Goal: Information Seeking & Learning: Compare options

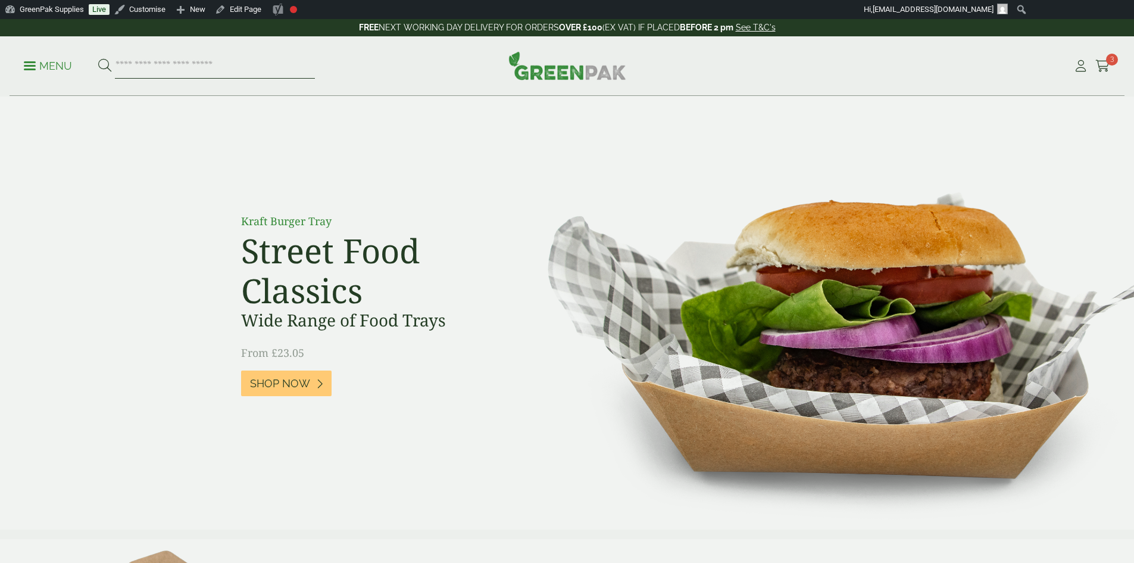
click at [188, 68] on input "search" at bounding box center [215, 66] width 200 height 25
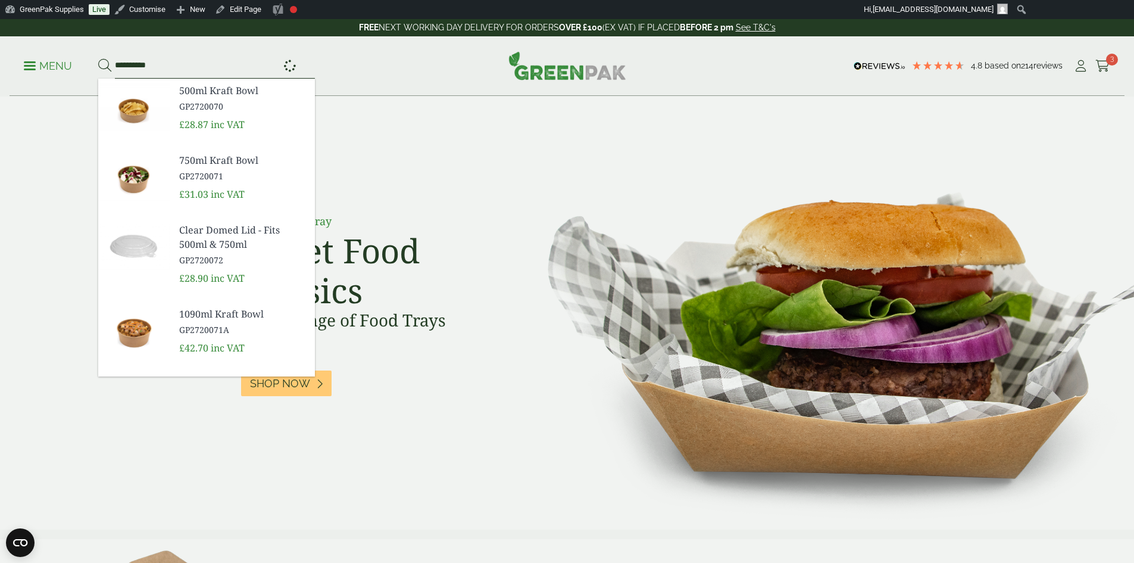
type input "**********"
click at [98, 58] on button at bounding box center [104, 65] width 13 height 15
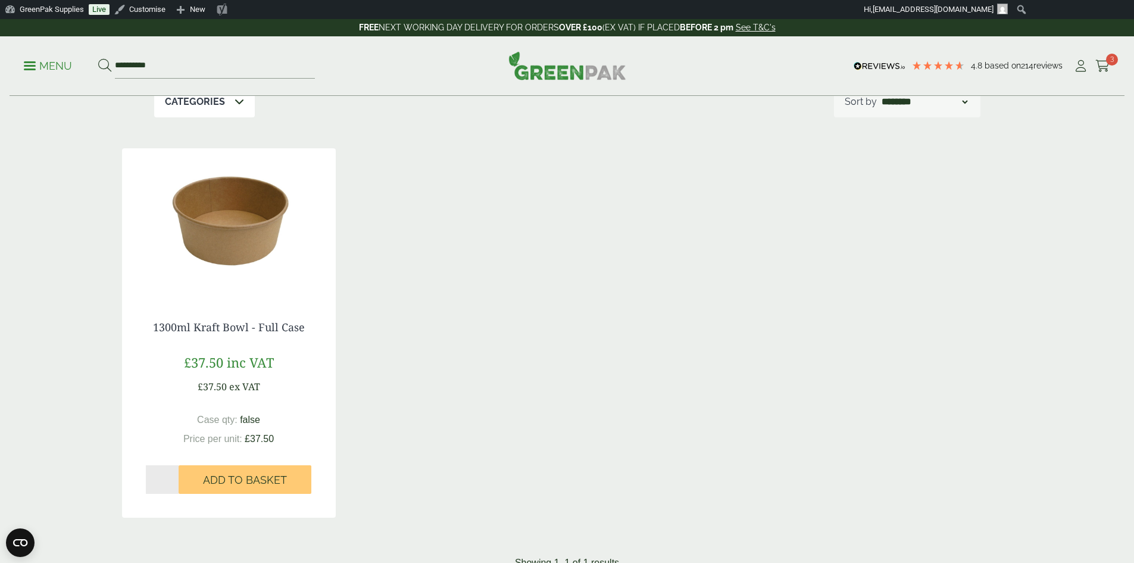
scroll to position [119, 0]
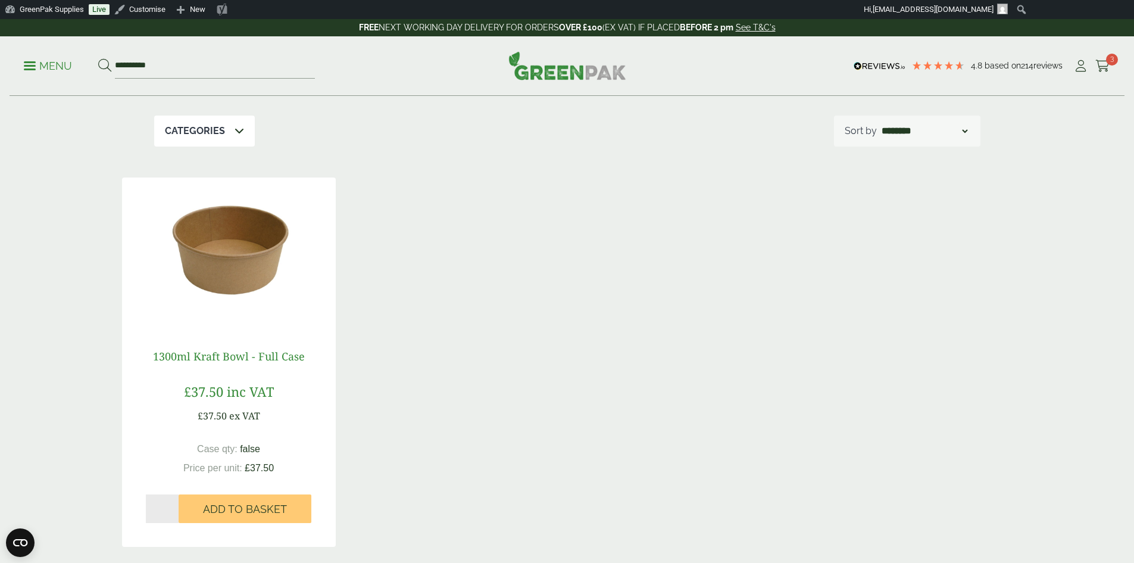
click at [219, 353] on link "1300ml Kraft Bowl - Full Case" at bounding box center [229, 356] width 152 height 14
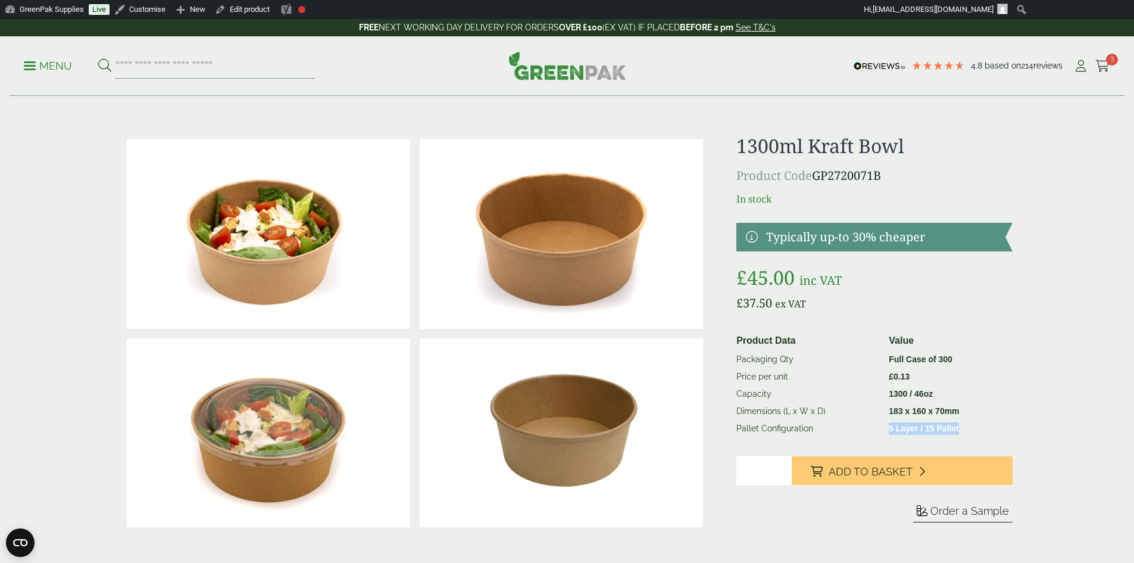
drag, startPoint x: 962, startPoint y: 429, endPoint x: 887, endPoint y: 432, distance: 75.7
click at [887, 432] on td "5 Layer / 15 Pallet" at bounding box center [945, 428] width 123 height 17
click at [947, 317] on div "1300ml Kraft Bowl Product Code GP2720071B In stock Typically up-to 30% cheaper …" at bounding box center [875, 343] width 276 height 416
drag, startPoint x: 733, startPoint y: 146, endPoint x: 903, endPoint y: 155, distance: 170.5
click at [903, 155] on div "£" at bounding box center [567, 343] width 905 height 416
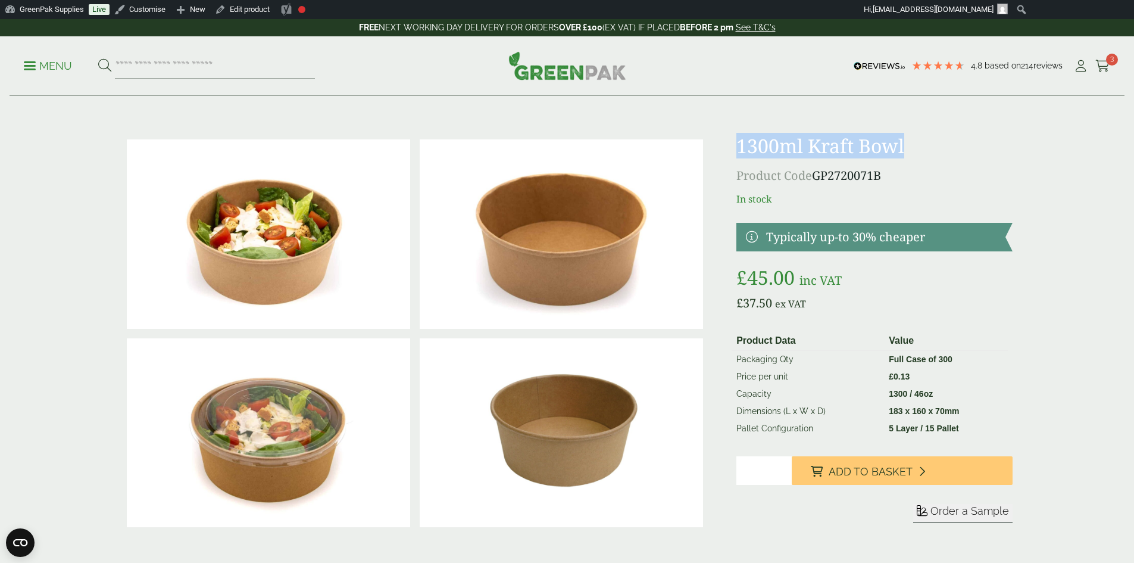
drag, startPoint x: 890, startPoint y: 177, endPoint x: 737, endPoint y: 142, distance: 157.6
click at [737, 142] on div "1300ml Kraft Bowl Product Code GP2720071B In stock Typically up-to 30% cheaper …" at bounding box center [875, 343] width 276 height 416
click at [800, 198] on p "In stock" at bounding box center [875, 199] width 276 height 14
drag, startPoint x: 737, startPoint y: 141, endPoint x: 909, endPoint y: 148, distance: 172.2
click at [909, 148] on div "£" at bounding box center [567, 343] width 905 height 416
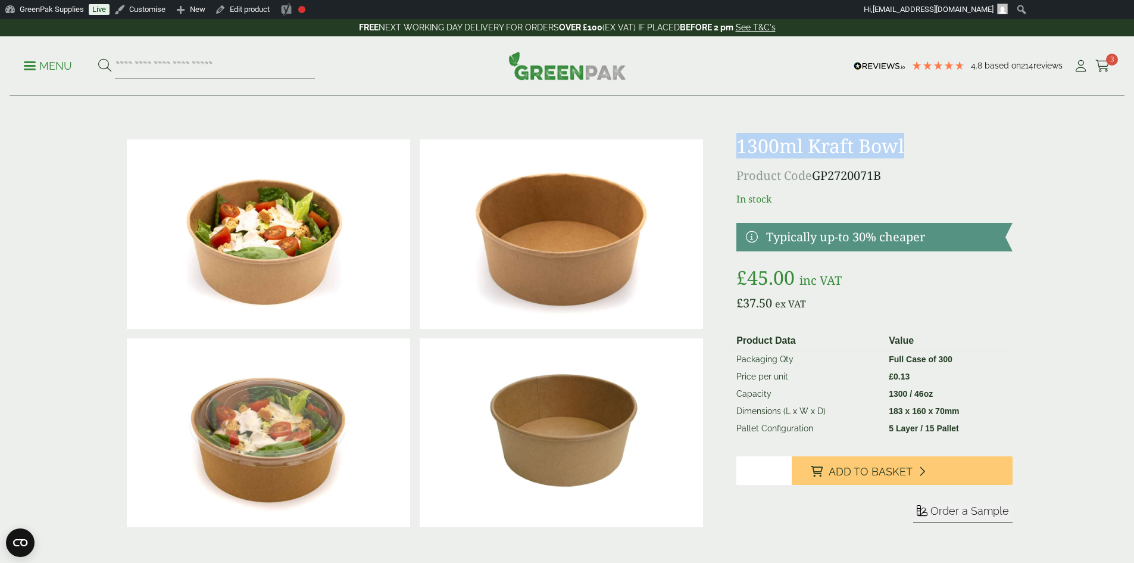
click at [921, 156] on h1 "1300ml Kraft Bowl" at bounding box center [875, 146] width 276 height 23
drag, startPoint x: 891, startPoint y: 180, endPoint x: 741, endPoint y: 139, distance: 155.6
click at [741, 139] on div "1300ml Kraft Bowl Product Code GP2720071B In stock Typically up-to 30% cheaper …" at bounding box center [875, 343] width 276 height 416
copy div "1300ml Kraft Bowl Product Code GP2720071B"
click at [52, 64] on p "Menu" at bounding box center [48, 66] width 48 height 14
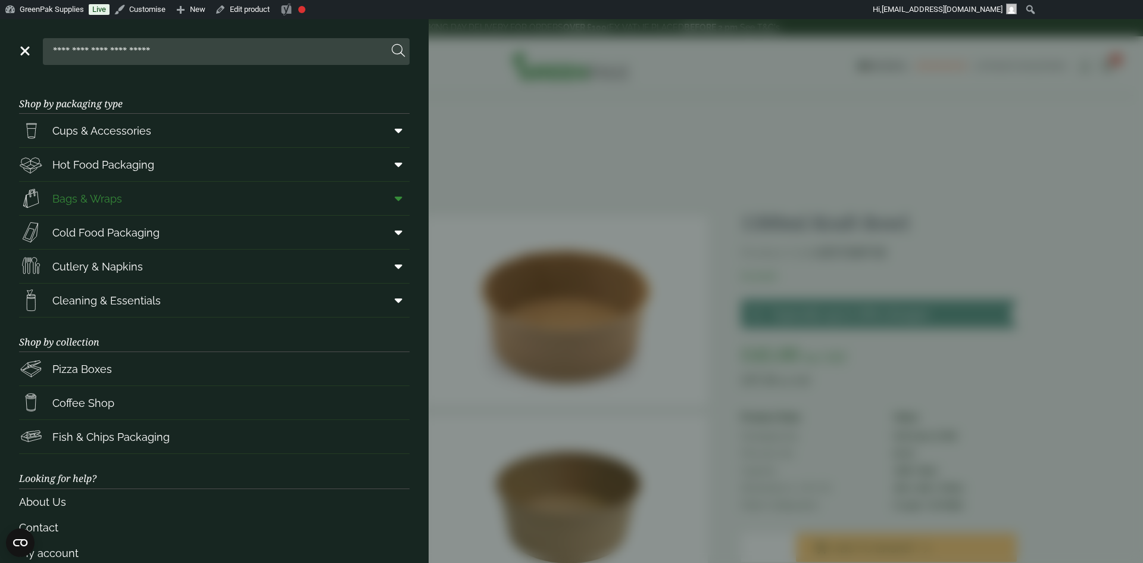
click at [63, 198] on span "Bags & Wraps" at bounding box center [87, 199] width 70 height 16
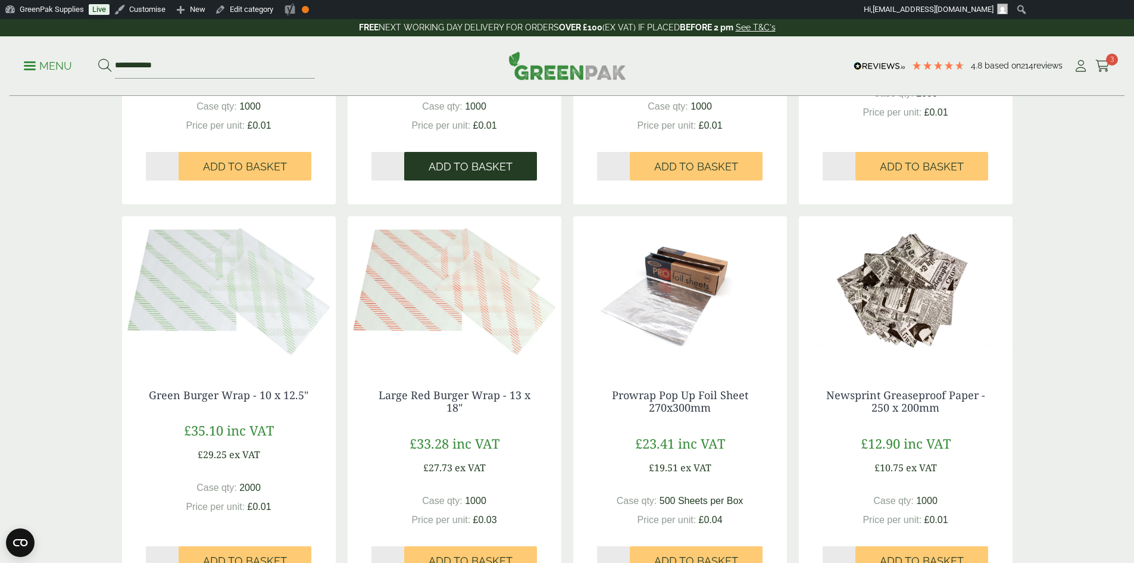
scroll to position [1072, 0]
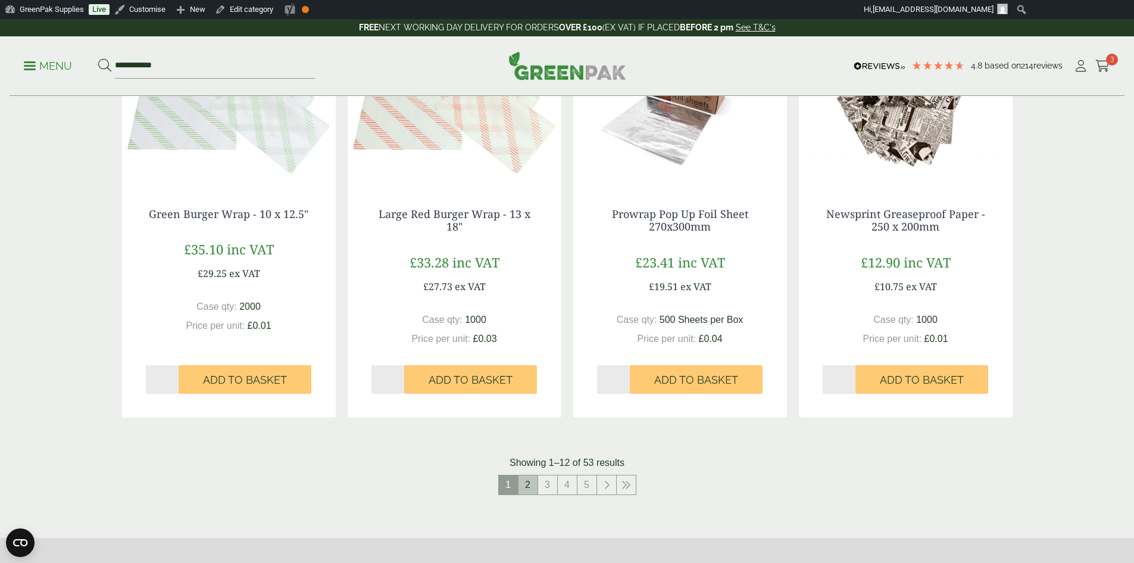
click at [527, 482] on link "2" at bounding box center [528, 484] width 19 height 19
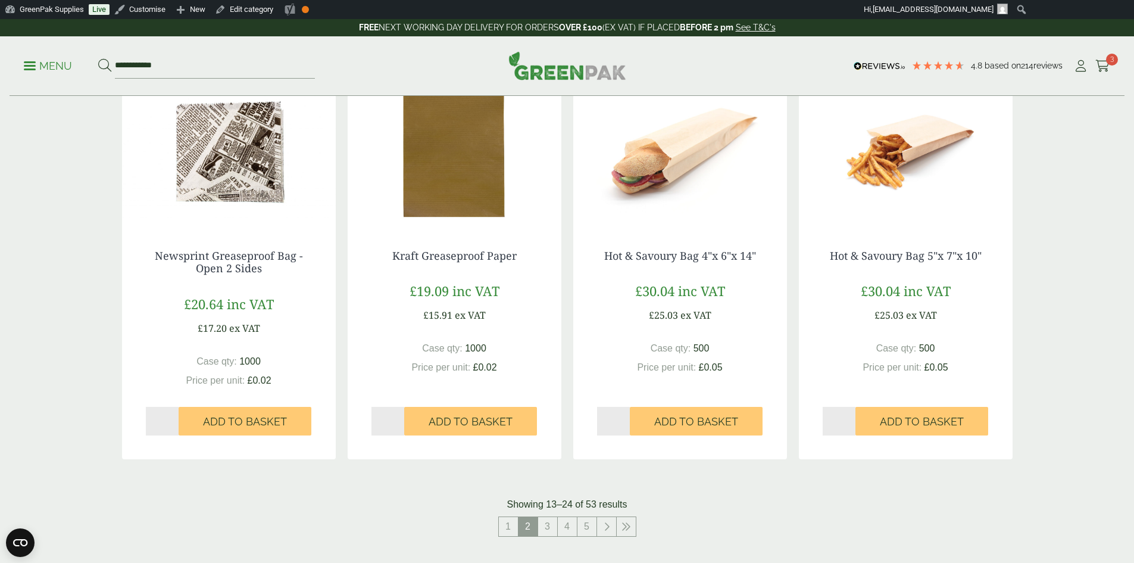
scroll to position [1072, 0]
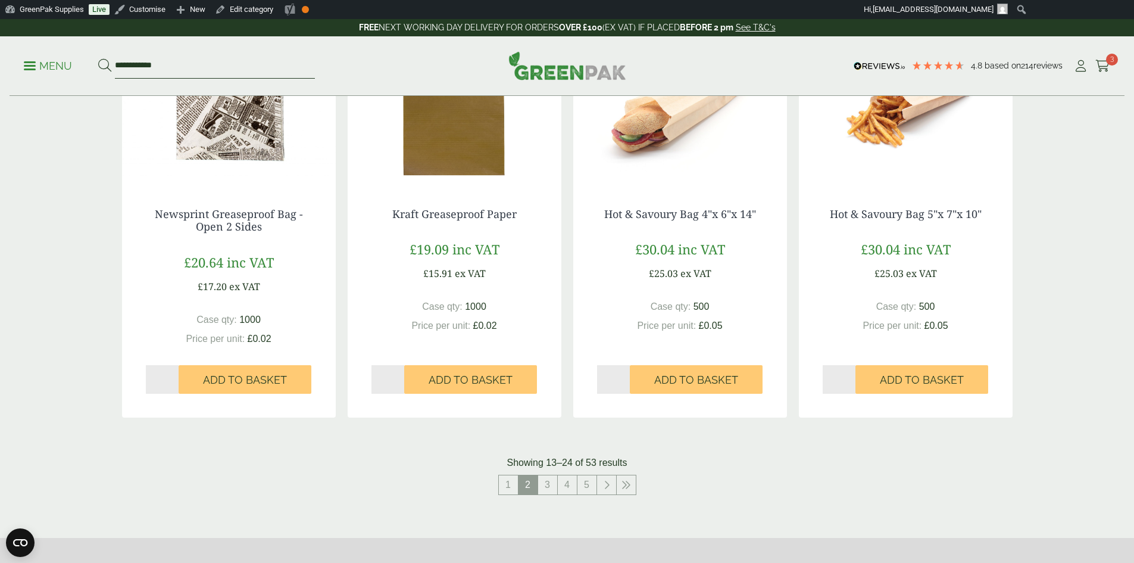
drag, startPoint x: 202, startPoint y: 69, endPoint x: 70, endPoint y: 71, distance: 132.2
click at [70, 71] on ul "**********" at bounding box center [169, 66] width 291 height 25
click at [98, 58] on button at bounding box center [104, 65] width 13 height 15
type input "****"
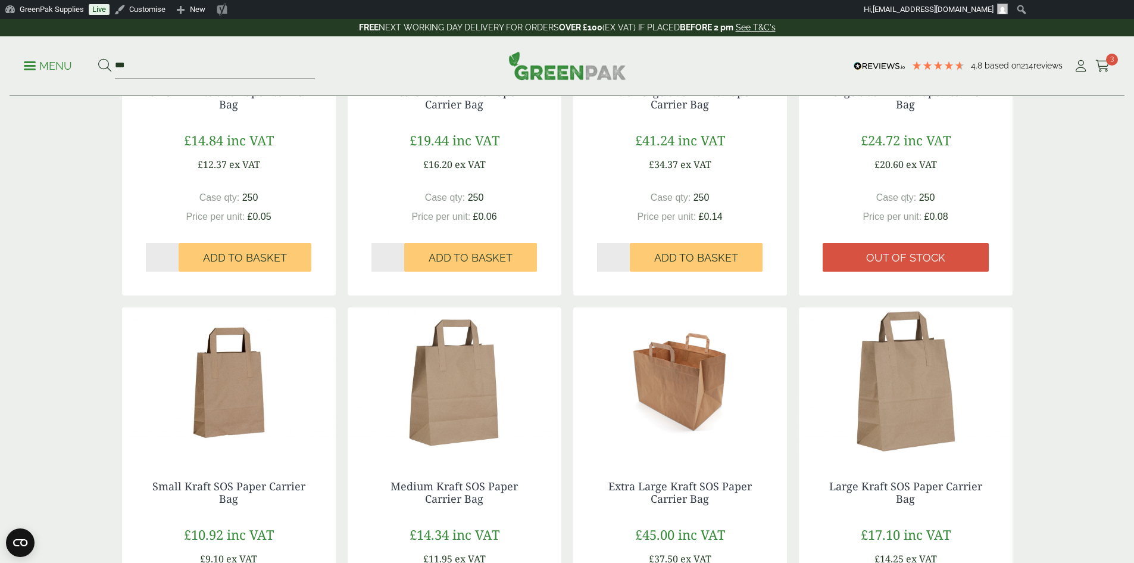
scroll to position [357, 0]
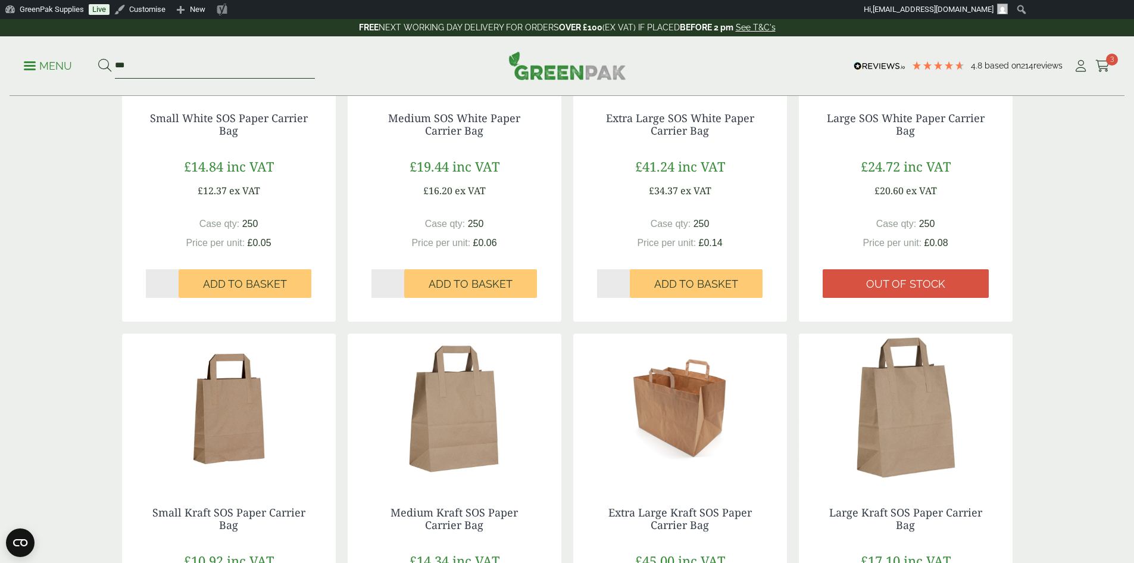
click at [176, 73] on input "***" at bounding box center [215, 66] width 200 height 25
type input "*"
type input "****"
click at [98, 58] on button at bounding box center [104, 65] width 13 height 15
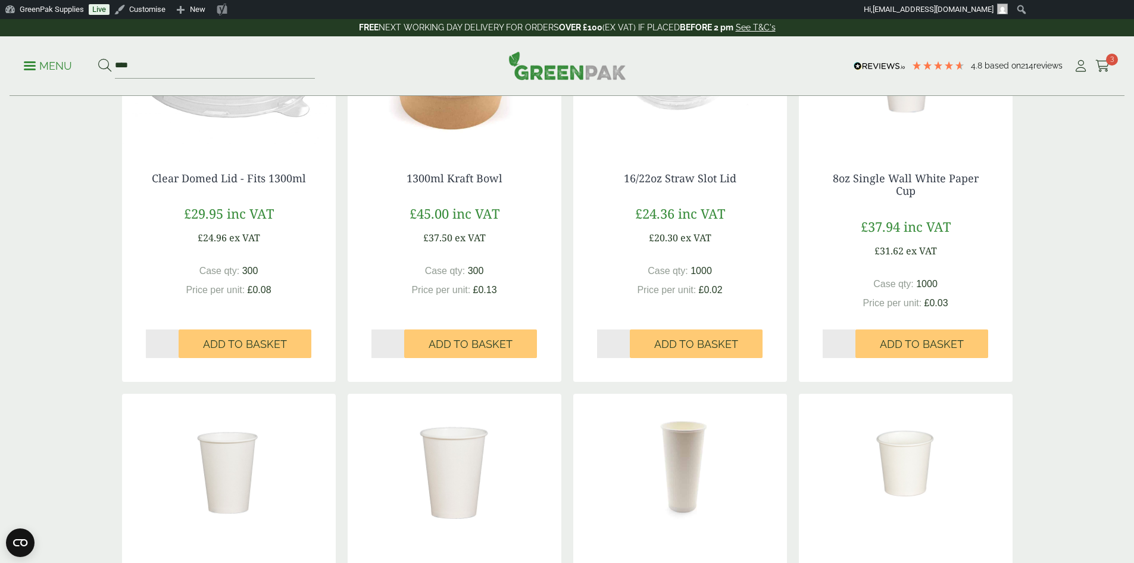
scroll to position [298, 0]
drag, startPoint x: 163, startPoint y: 68, endPoint x: 124, endPoint y: 63, distance: 38.4
click at [124, 63] on input "****" at bounding box center [215, 66] width 200 height 25
type input "*"
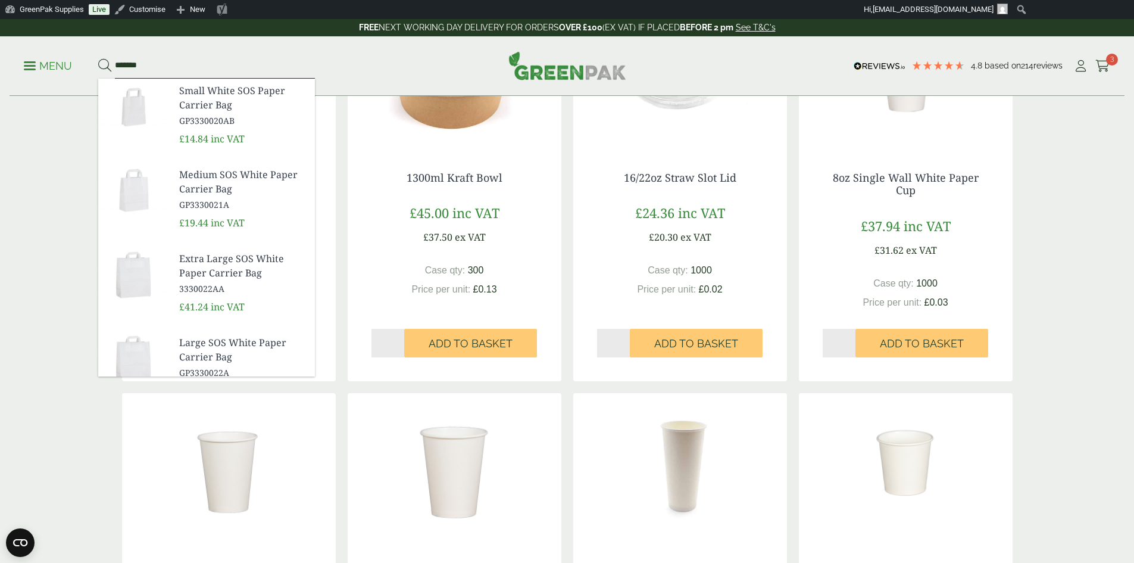
type input "*******"
click at [98, 58] on button at bounding box center [104, 65] width 13 height 15
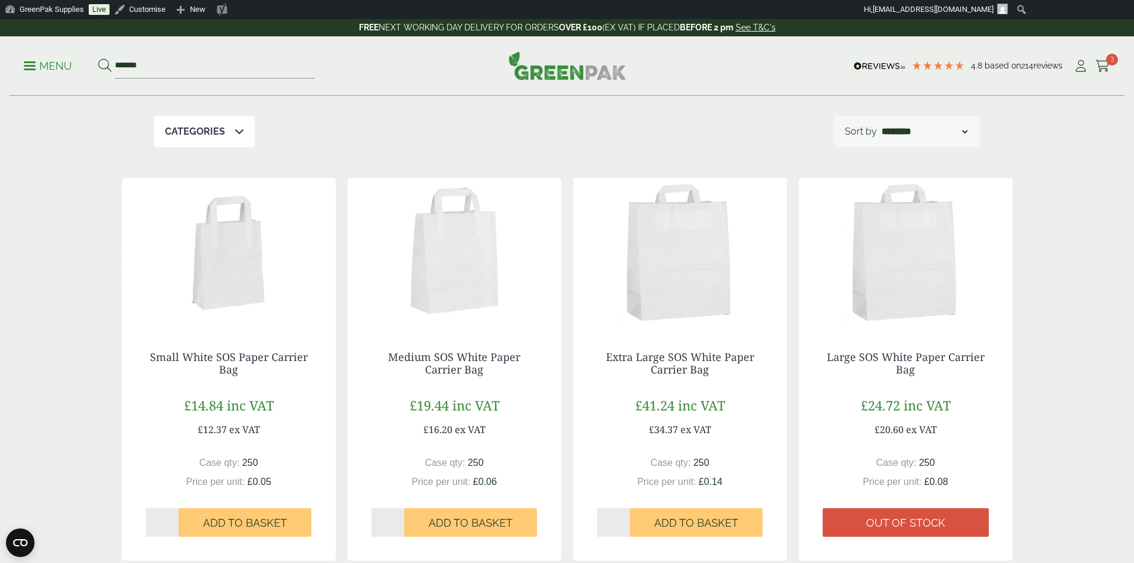
scroll to position [119, 0]
click at [222, 359] on link "Small White SOS Paper Carrier Bag" at bounding box center [229, 362] width 158 height 27
click at [39, 10] on link "GreenPak Supplies" at bounding box center [44, 9] width 89 height 19
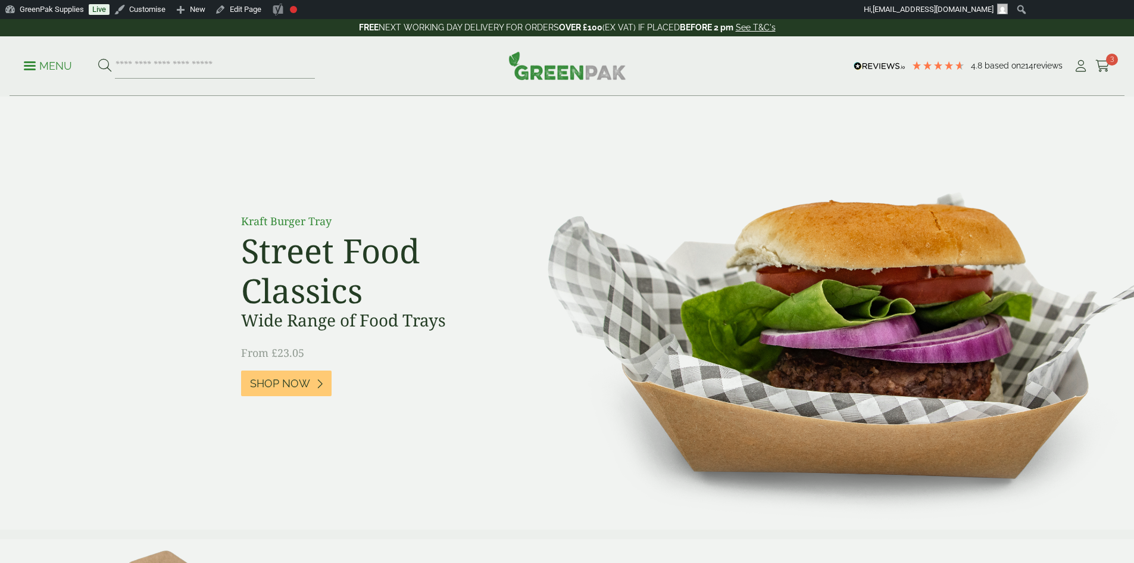
click at [199, 62] on input "search" at bounding box center [215, 66] width 200 height 25
type input "**********"
click at [98, 58] on button at bounding box center [104, 65] width 13 height 15
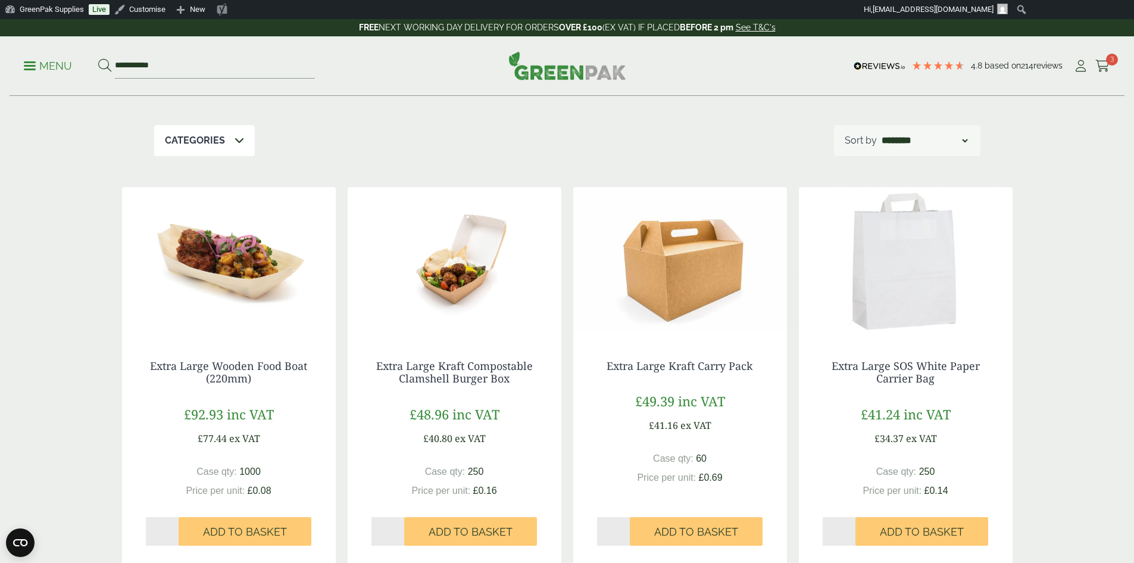
scroll to position [119, 0]
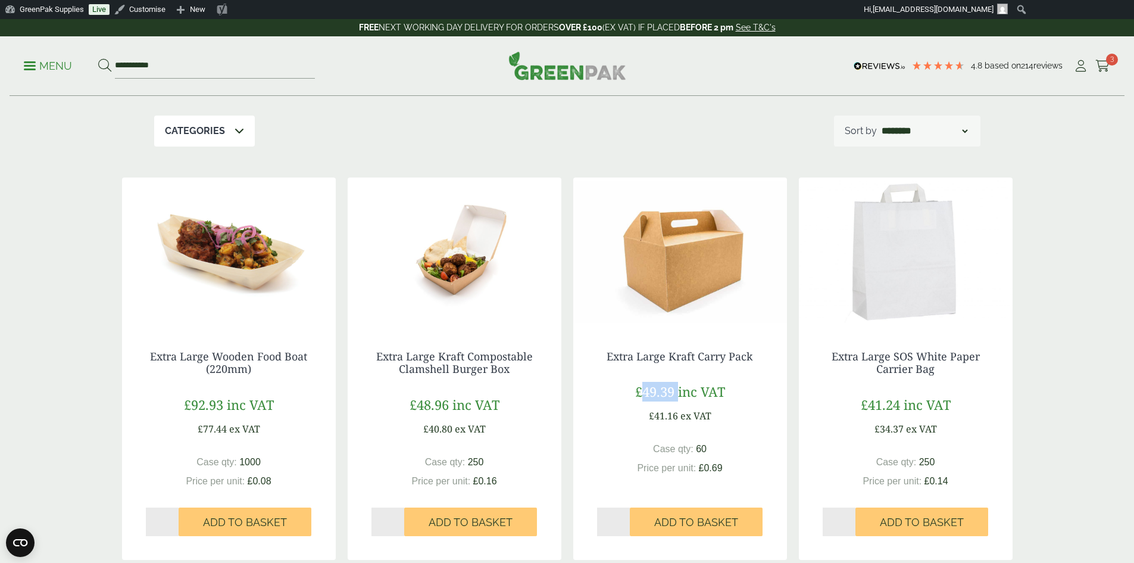
drag, startPoint x: 677, startPoint y: 395, endPoint x: 645, endPoint y: 394, distance: 32.2
click at [645, 394] on p "£49.39 inc VAT" at bounding box center [680, 392] width 90 height 20
copy p "49.39"
